Goal: Find specific page/section

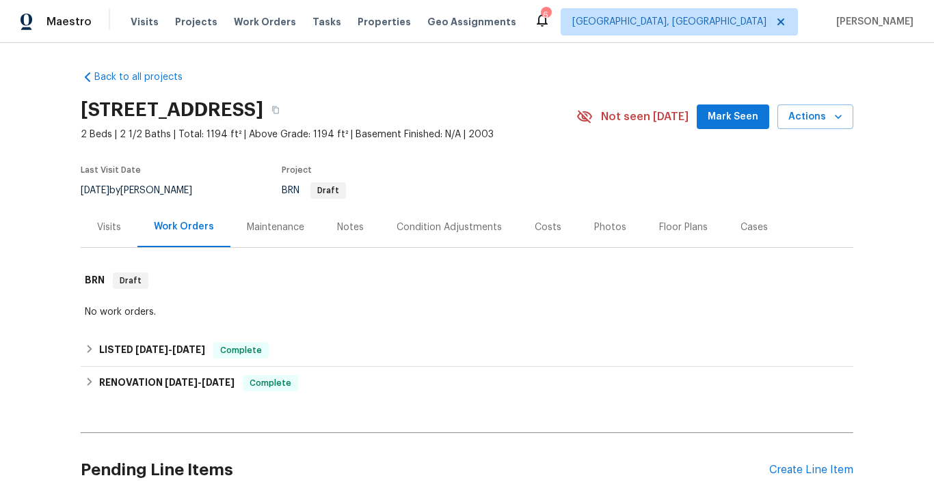
click at [109, 226] on div "Visits" at bounding box center [109, 228] width 24 height 14
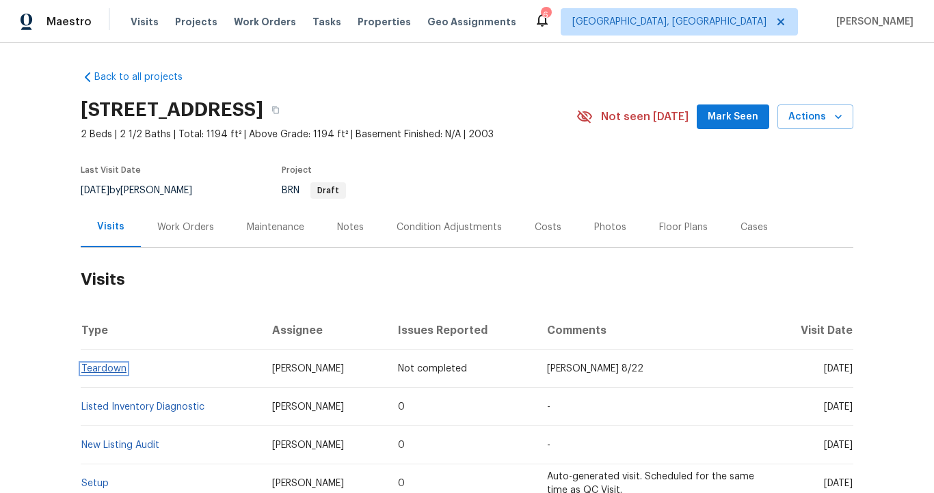
click at [107, 372] on link "Teardown" at bounding box center [103, 369] width 45 height 10
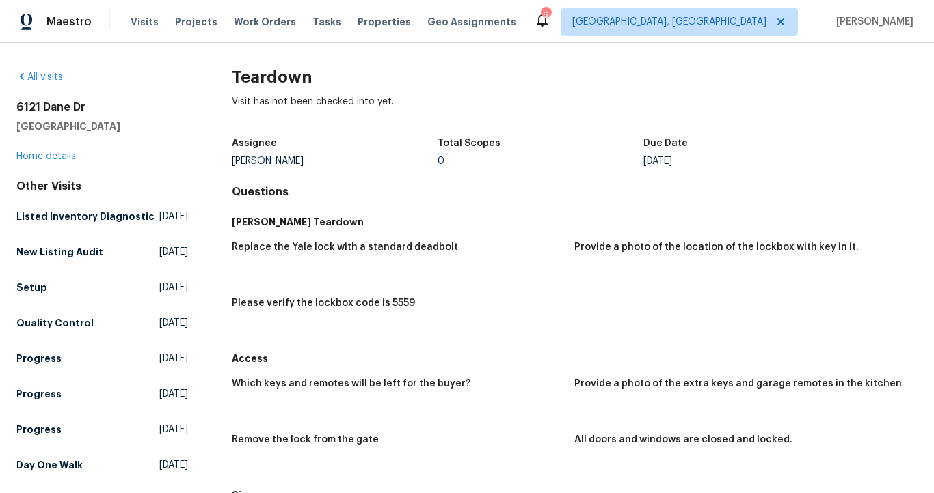
click at [347, 347] on div "Access" at bounding box center [574, 359] width 685 height 25
